Goal: Task Accomplishment & Management: Use online tool/utility

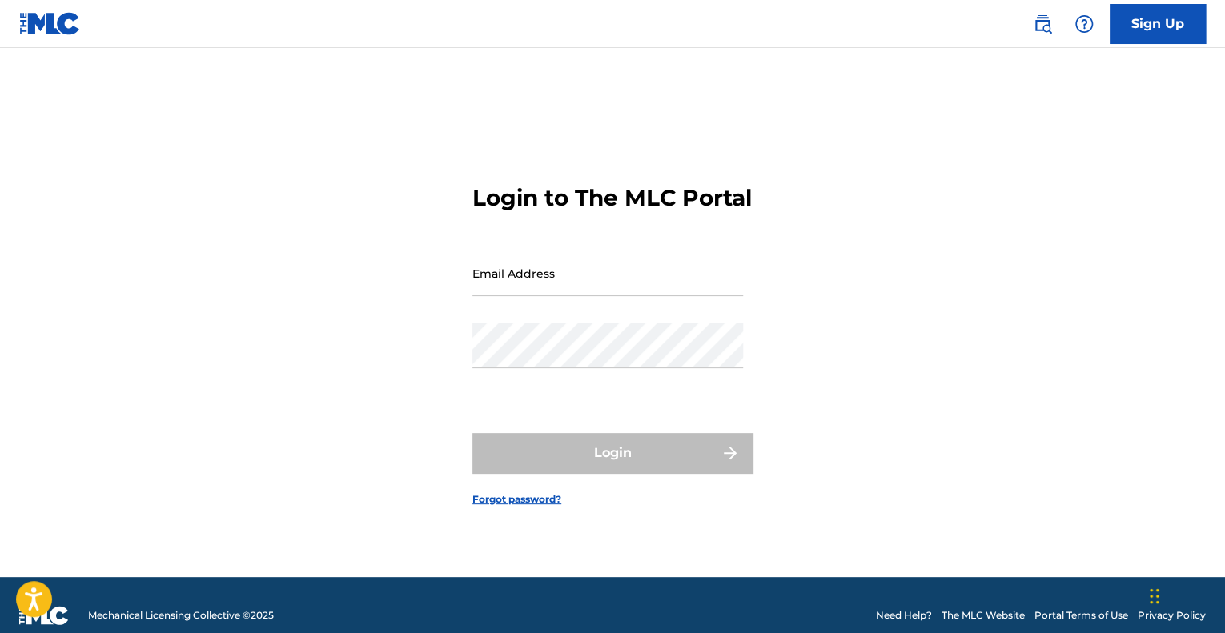
click at [602, 288] on input "Email Address" at bounding box center [608, 274] width 271 height 46
type input "[EMAIL_ADDRESS][PERSON_NAME][DOMAIN_NAME]"
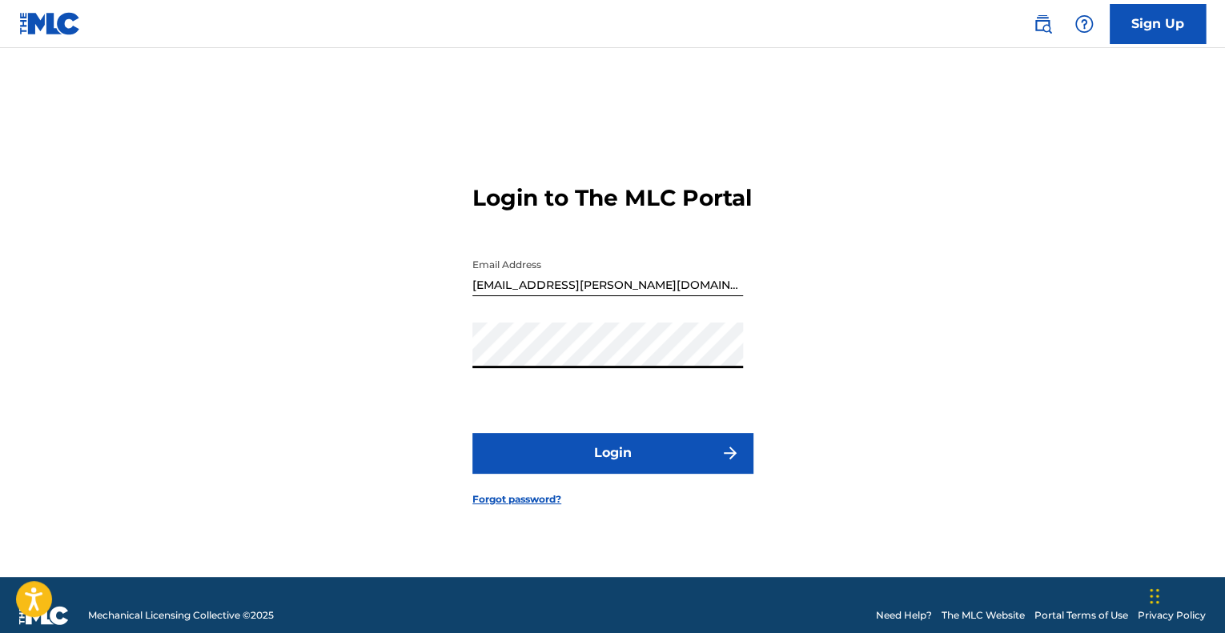
click at [656, 457] on button "Login" at bounding box center [613, 453] width 280 height 40
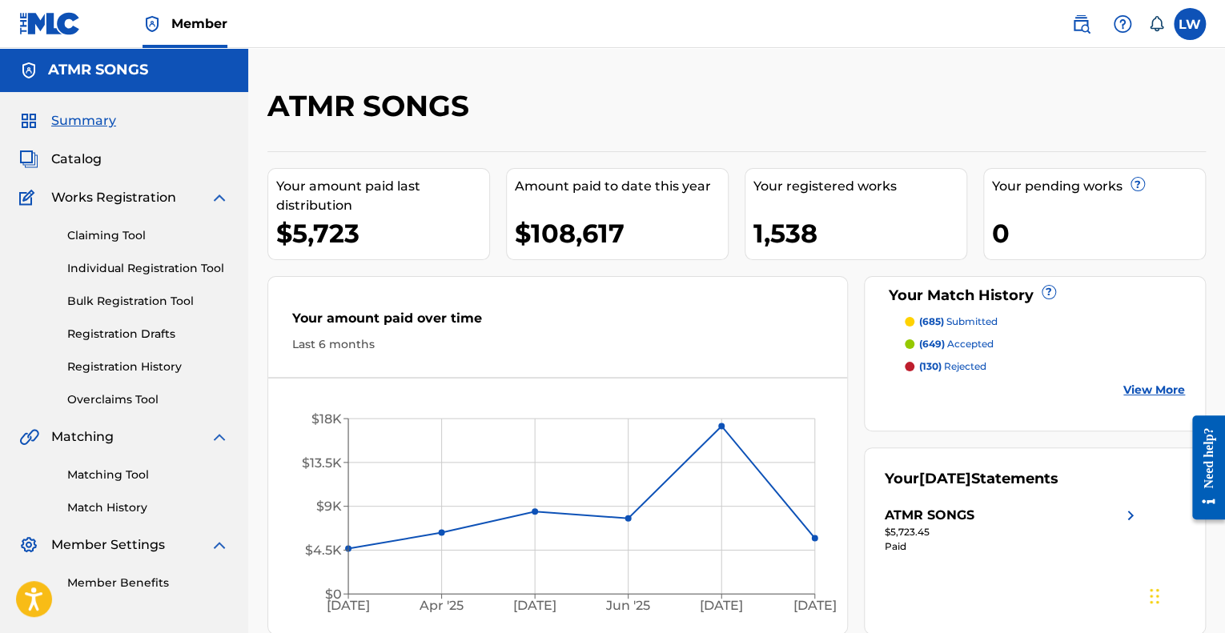
click at [1135, 388] on link "View More" at bounding box center [1155, 390] width 62 height 17
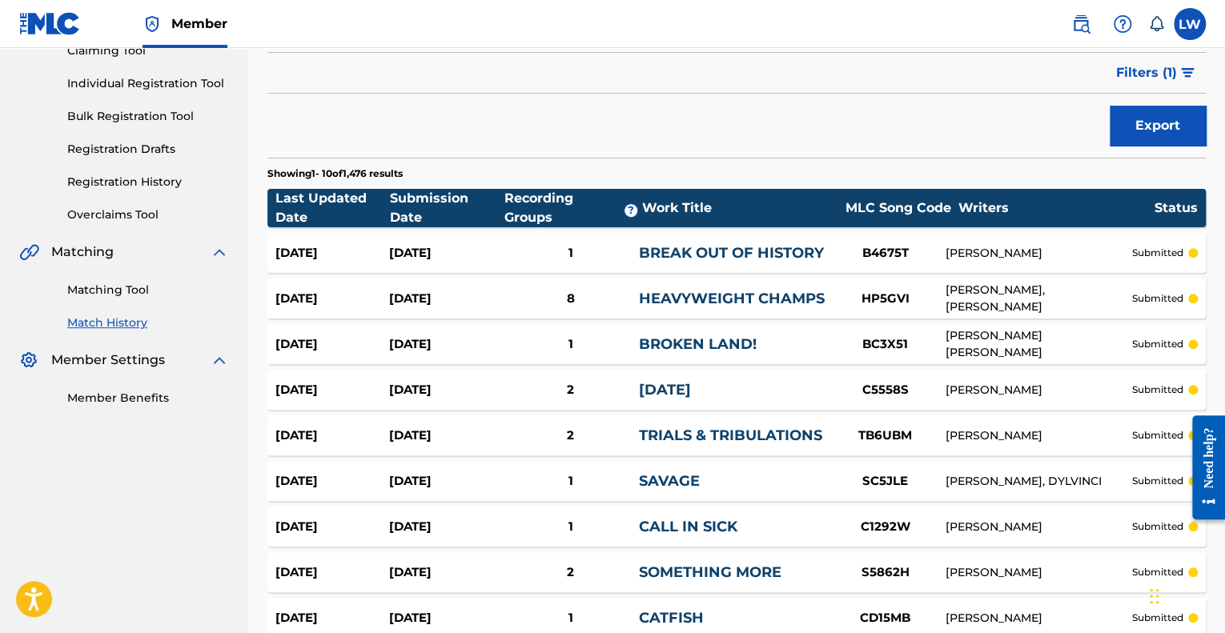
scroll to position [160, 0]
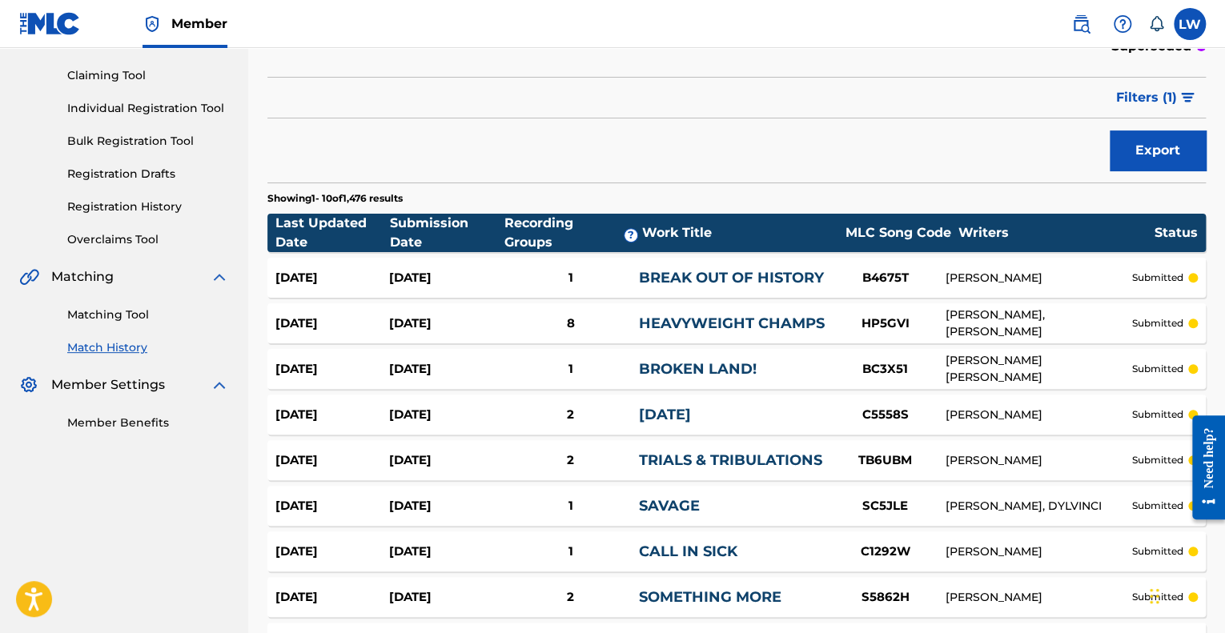
click at [74, 315] on link "Matching Tool" at bounding box center [148, 315] width 162 height 17
